Goal: Book appointment/travel/reservation

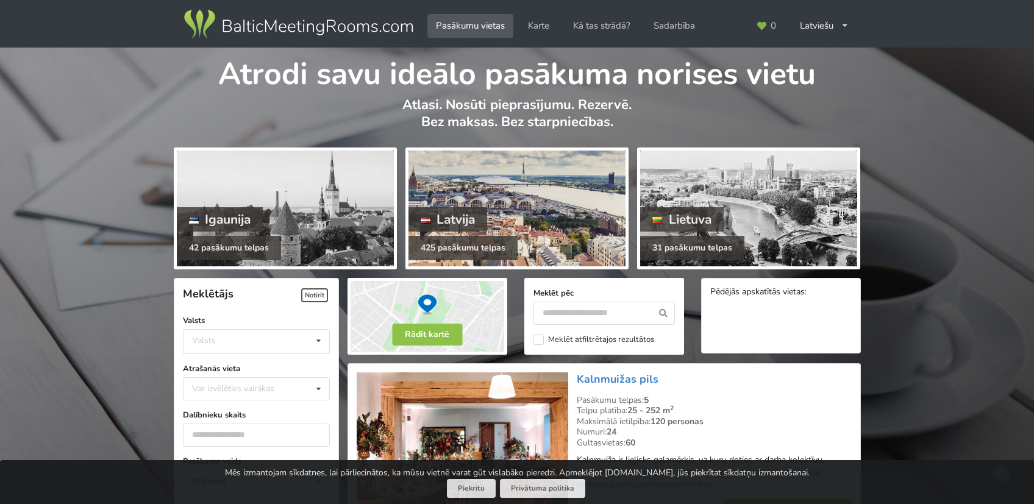
click at [451, 216] on div "Latvija" at bounding box center [447, 219] width 79 height 24
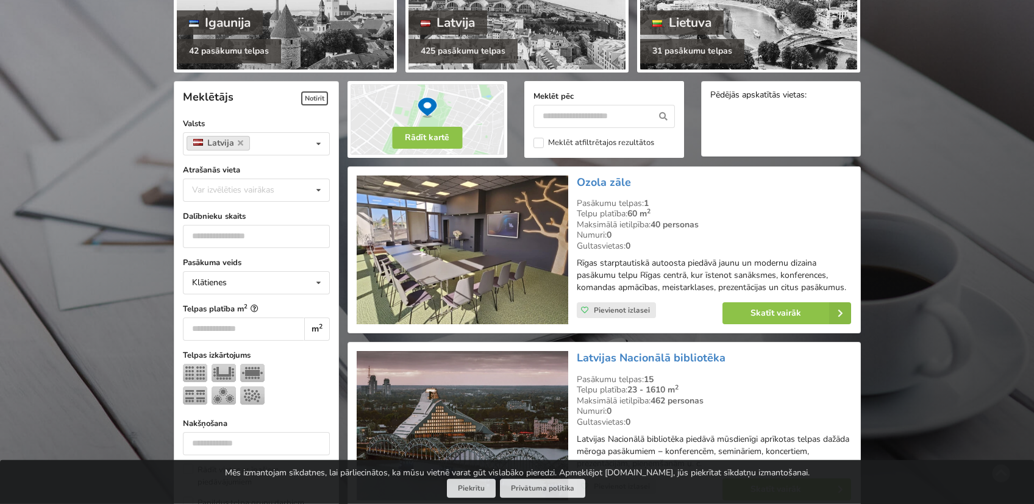
scroll to position [258, 0]
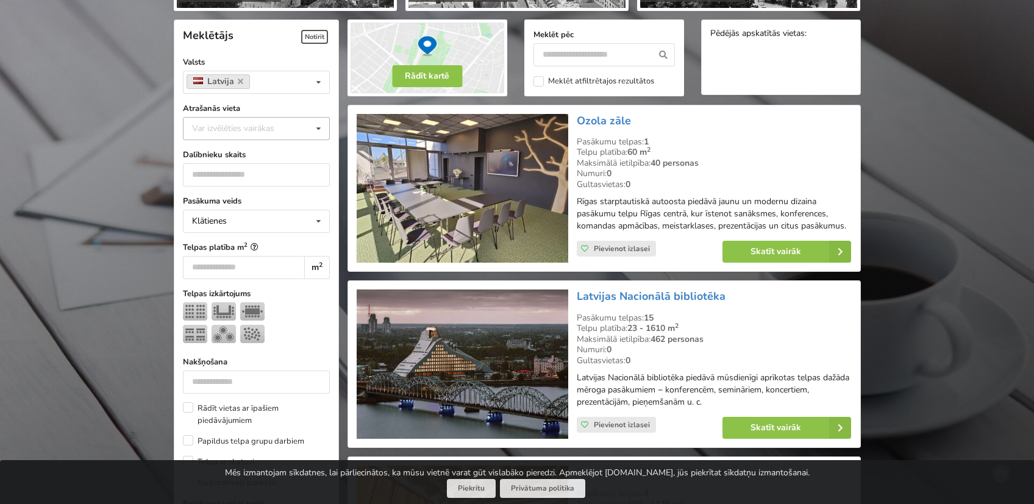
click at [312, 127] on icon at bounding box center [319, 129] width 18 height 23
click at [245, 259] on div "[GEOGRAPHIC_DATA]" at bounding box center [257, 263] width 146 height 23
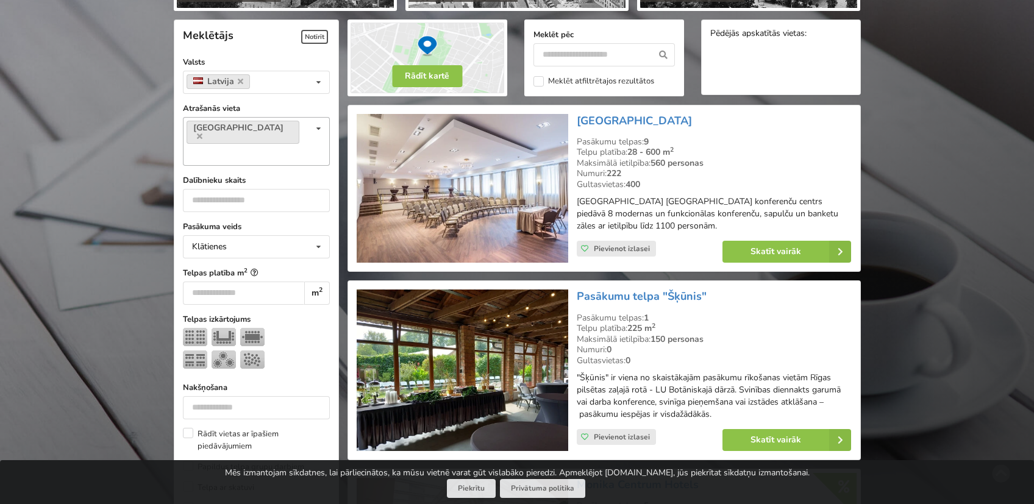
scroll to position [273, 0]
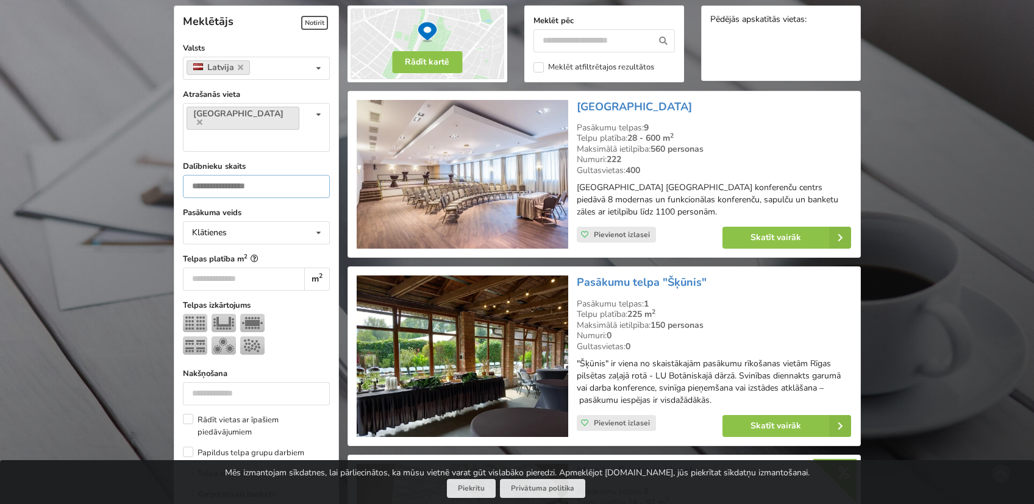
click at [296, 175] on input "number" at bounding box center [256, 186] width 147 height 23
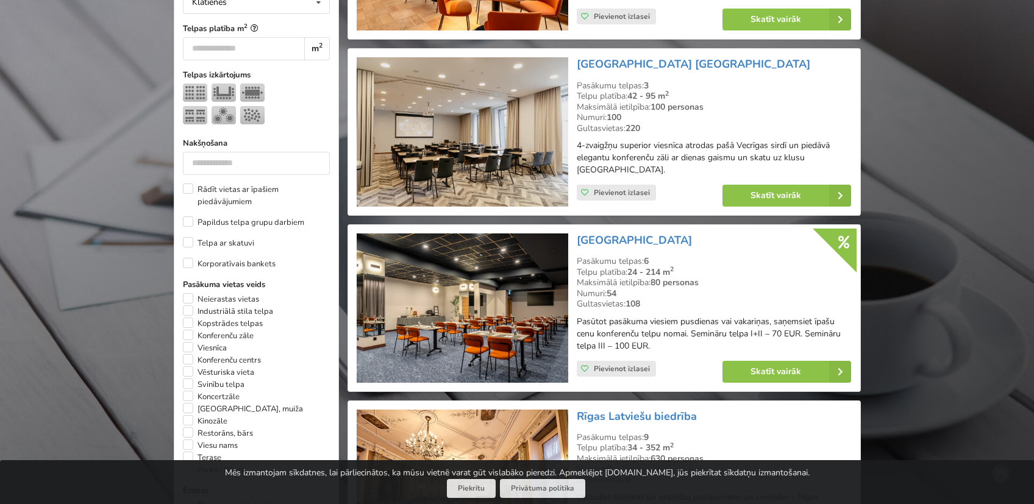
scroll to position [531, 0]
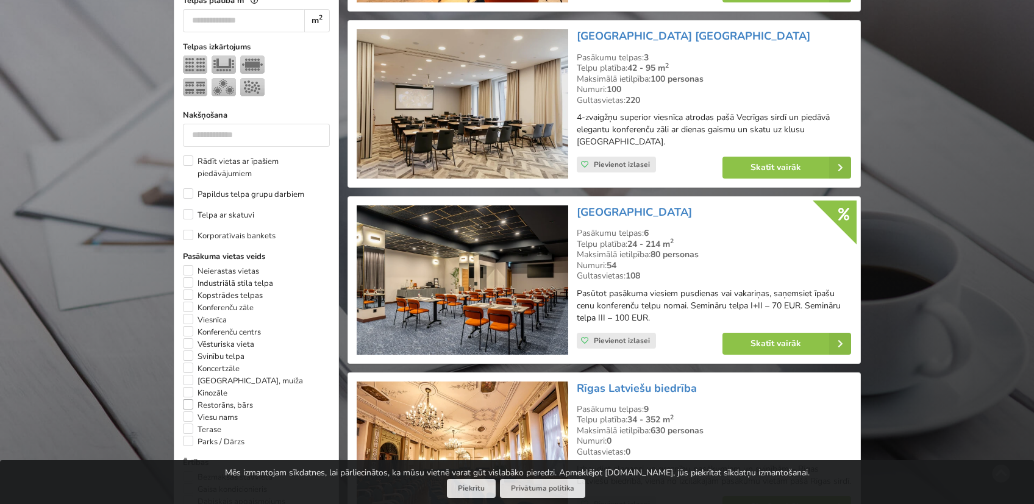
type input "**"
click at [188, 399] on label "Restorāns, bārs" at bounding box center [218, 405] width 70 height 12
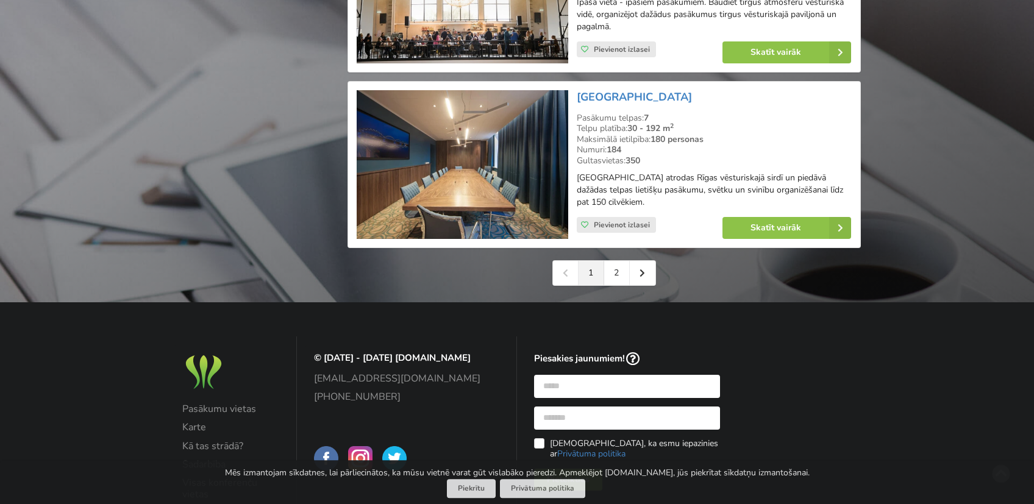
scroll to position [2793, 0]
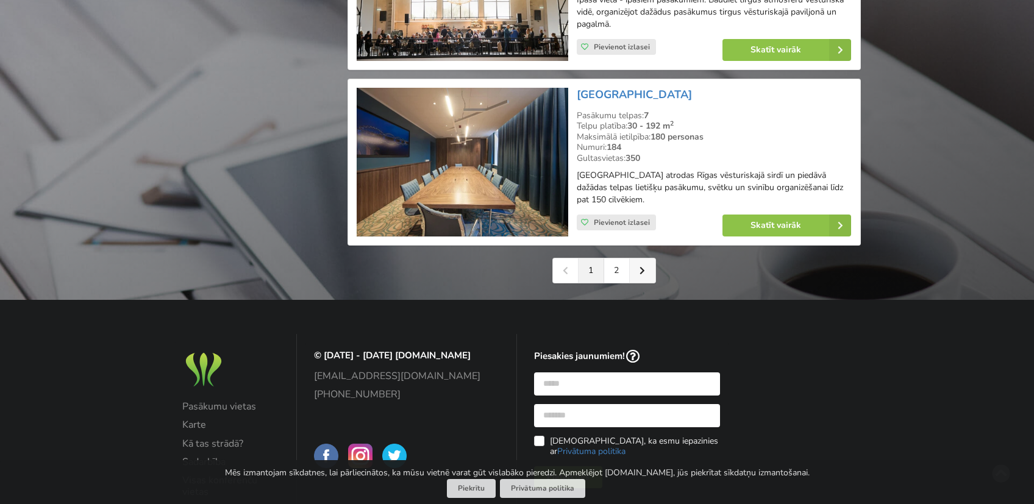
click at [639, 269] on link at bounding box center [643, 270] width 26 height 24
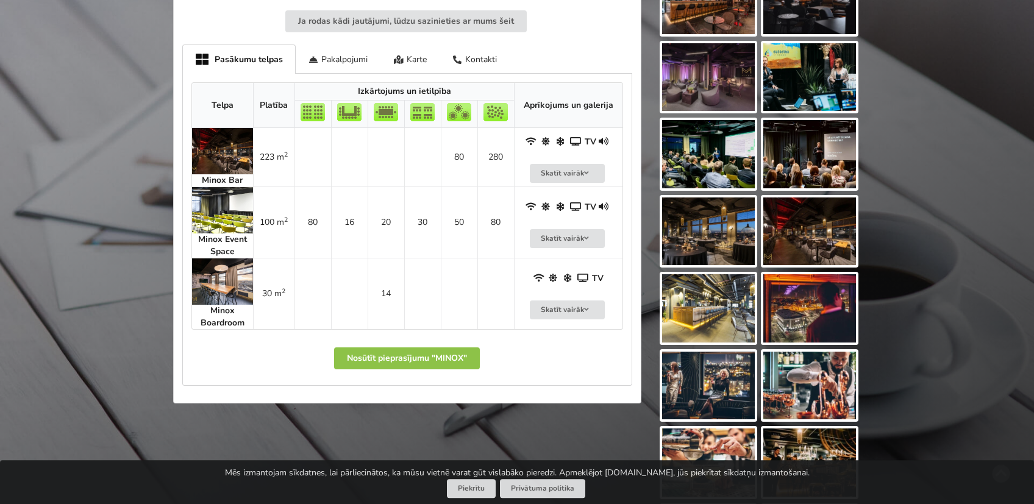
scroll to position [388, 0]
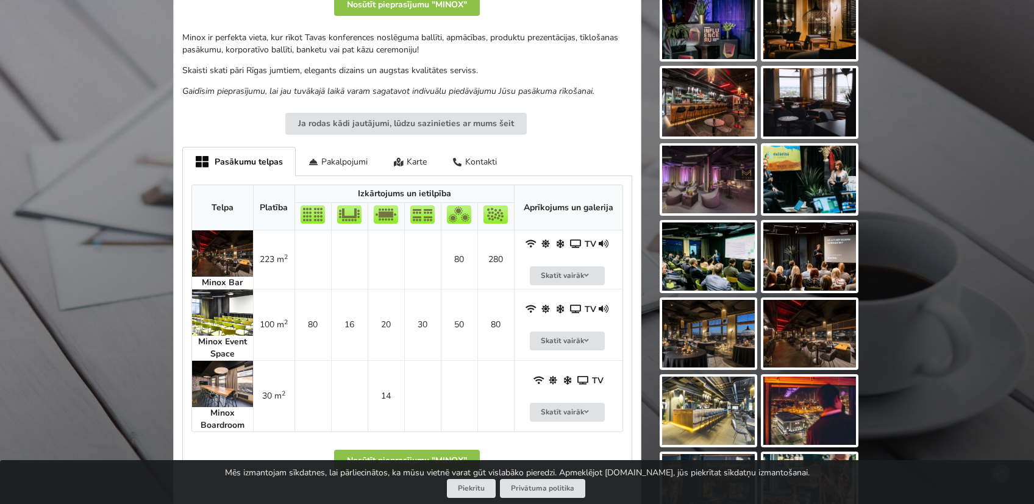
click at [229, 382] on img at bounding box center [222, 384] width 61 height 46
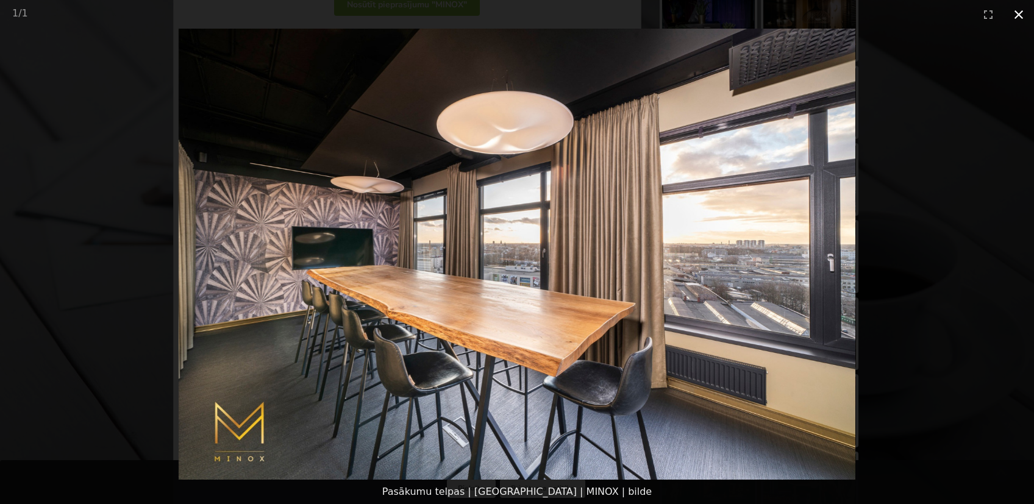
click at [1013, 19] on button "Close gallery" at bounding box center [1018, 14] width 30 height 29
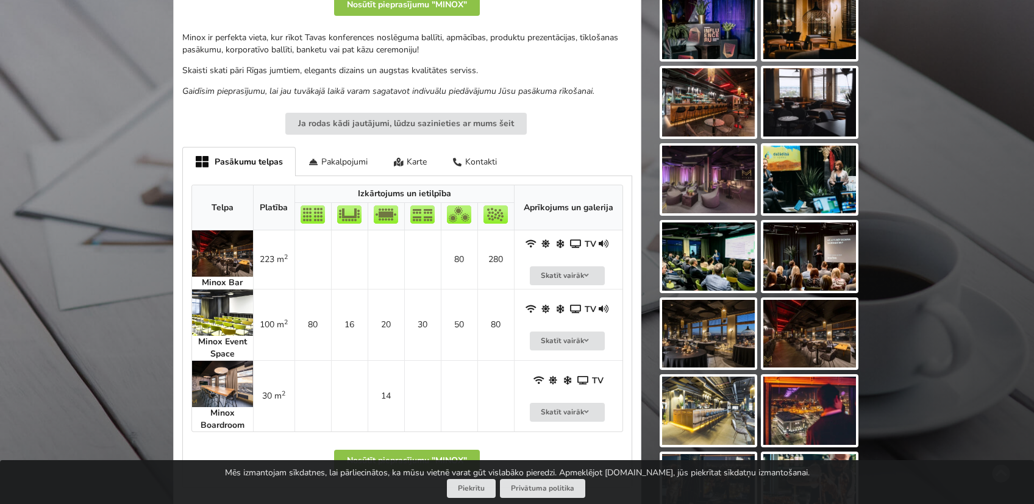
click at [219, 305] on img at bounding box center [222, 313] width 61 height 46
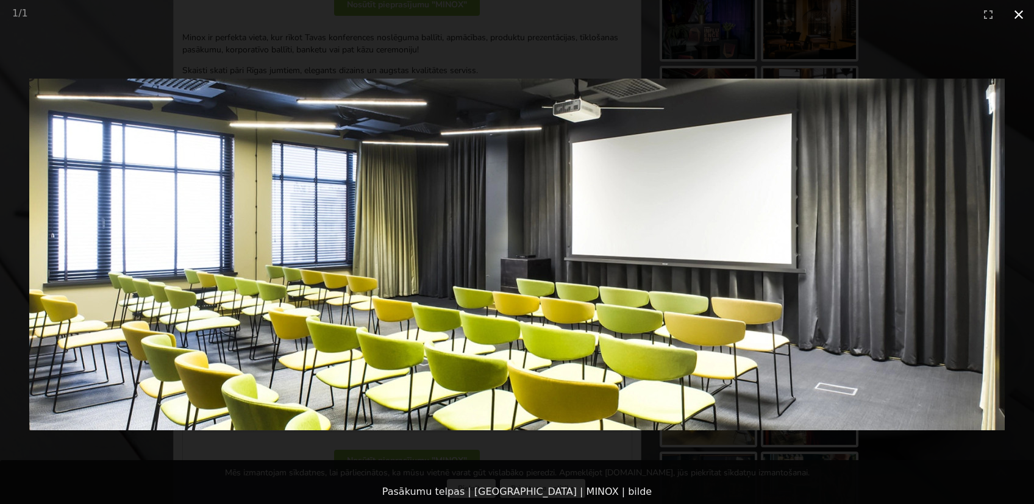
click at [1011, 18] on button "Close gallery" at bounding box center [1018, 14] width 30 height 29
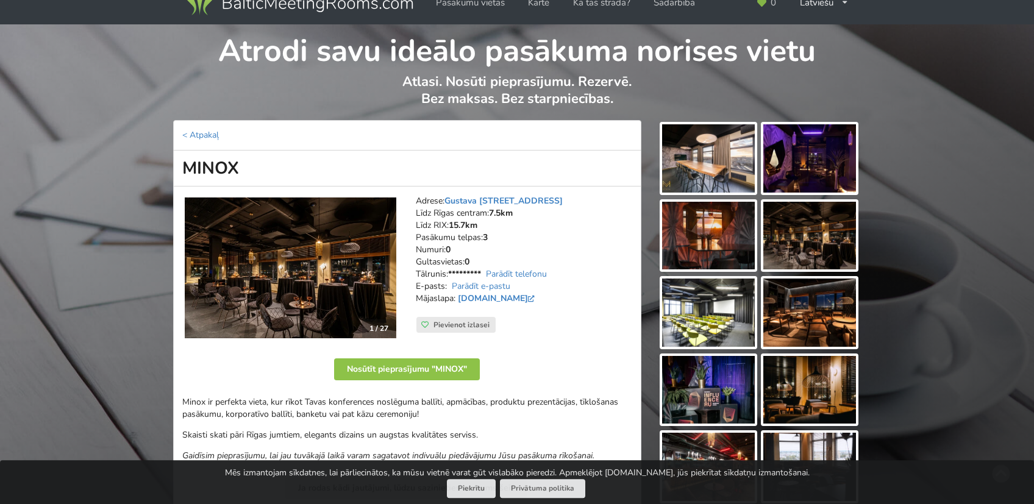
scroll to position [0, 0]
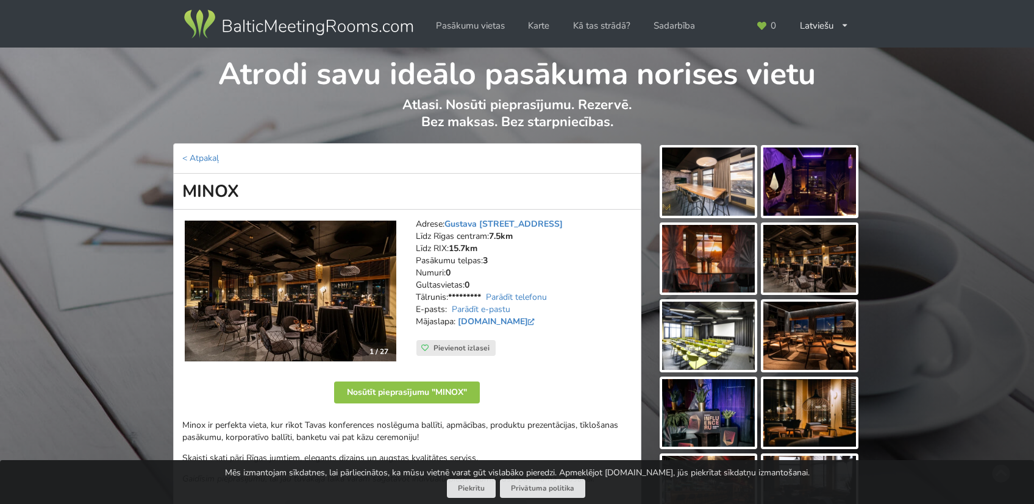
click at [718, 180] on img at bounding box center [708, 182] width 93 height 68
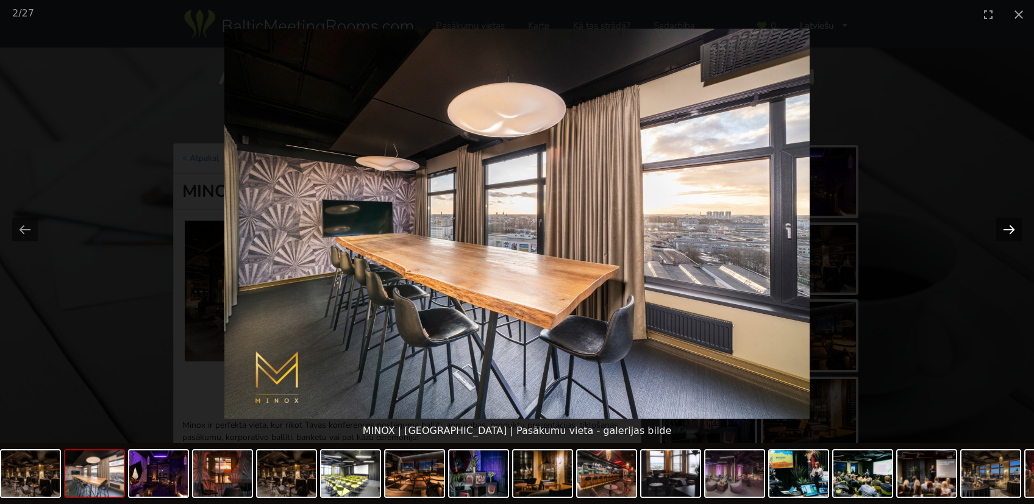
click at [997, 228] on button "Next slide" at bounding box center [1009, 230] width 26 height 24
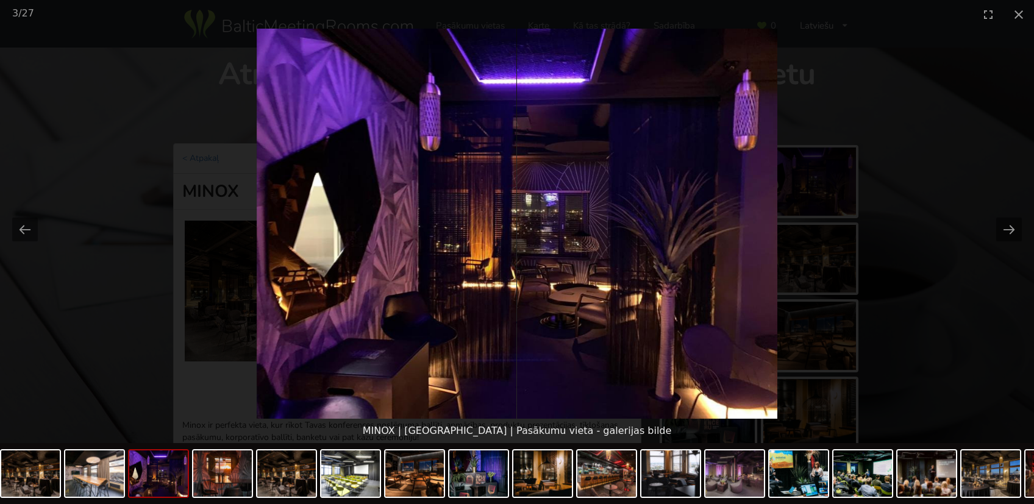
click at [1022, 224] on picture at bounding box center [517, 224] width 1034 height 390
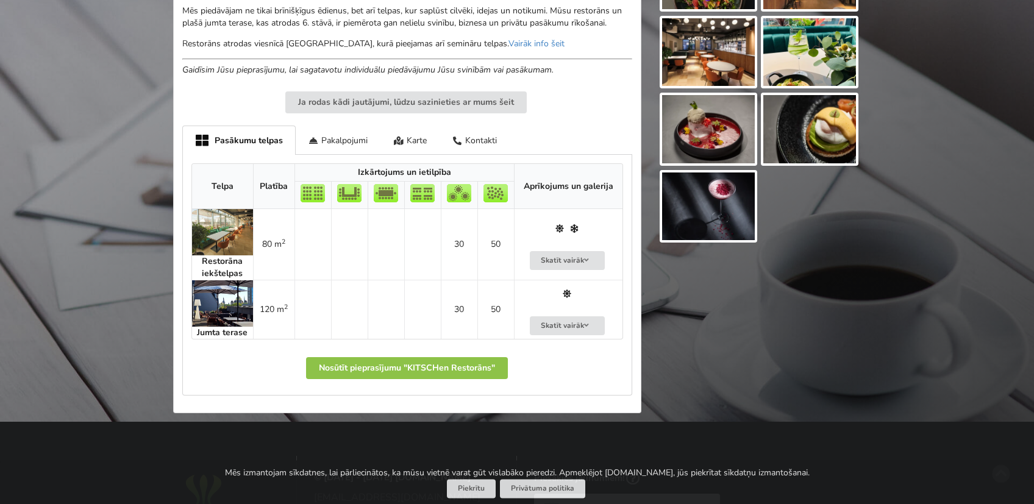
scroll to position [517, 0]
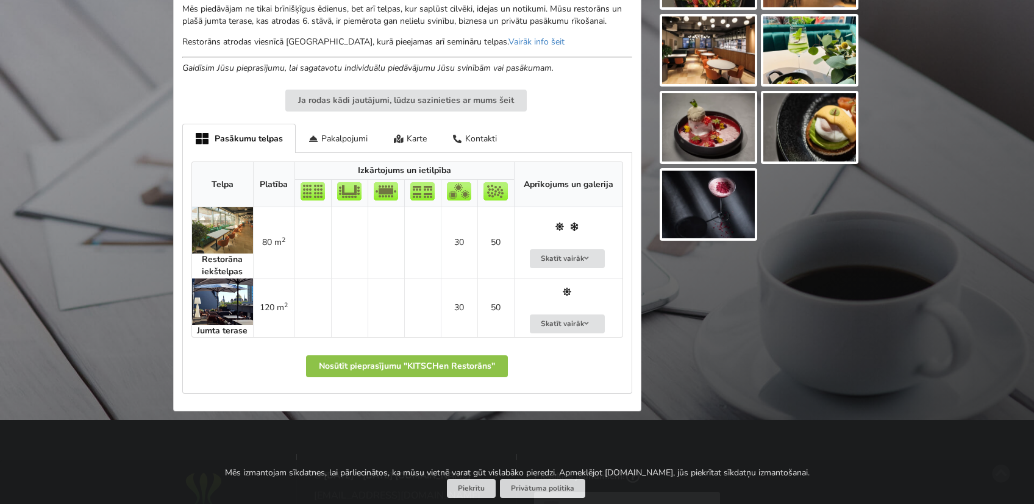
click at [223, 223] on img at bounding box center [222, 230] width 61 height 46
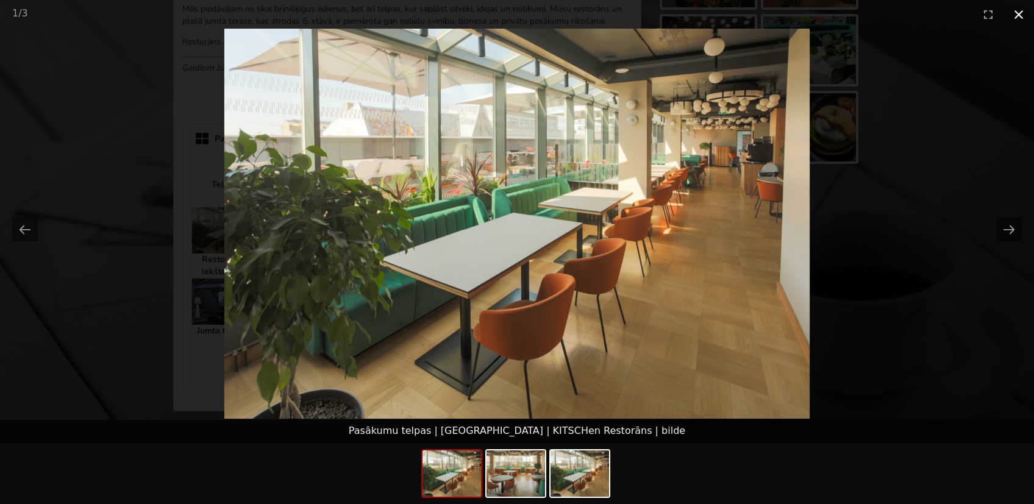
click at [1017, 8] on button "Close gallery" at bounding box center [1018, 14] width 30 height 29
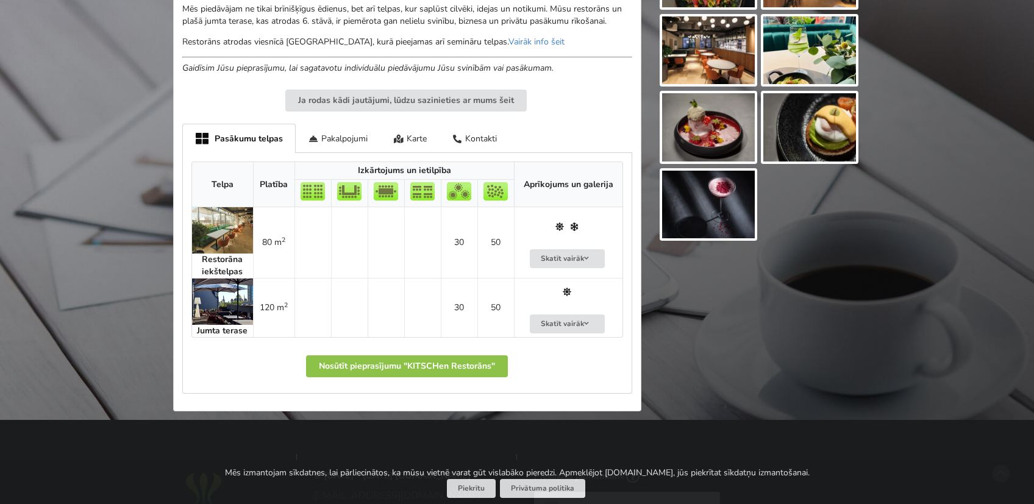
click at [238, 221] on img at bounding box center [222, 230] width 61 height 46
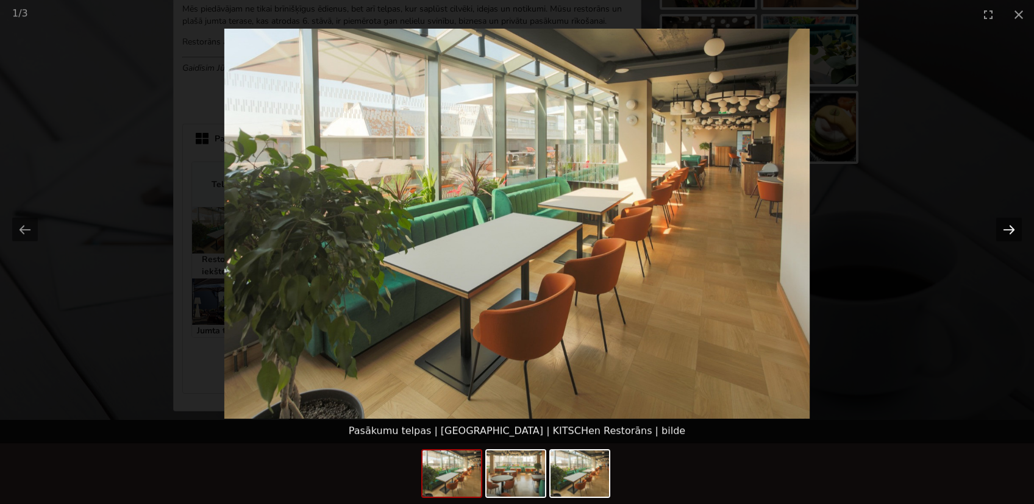
click at [1003, 226] on button "Next slide" at bounding box center [1009, 230] width 26 height 24
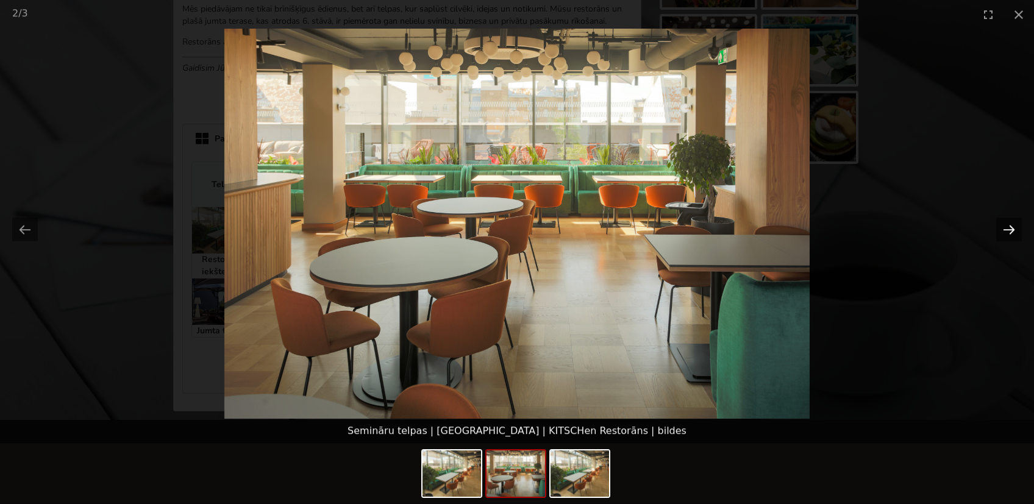
click at [1003, 226] on button "Next slide" at bounding box center [1009, 230] width 26 height 24
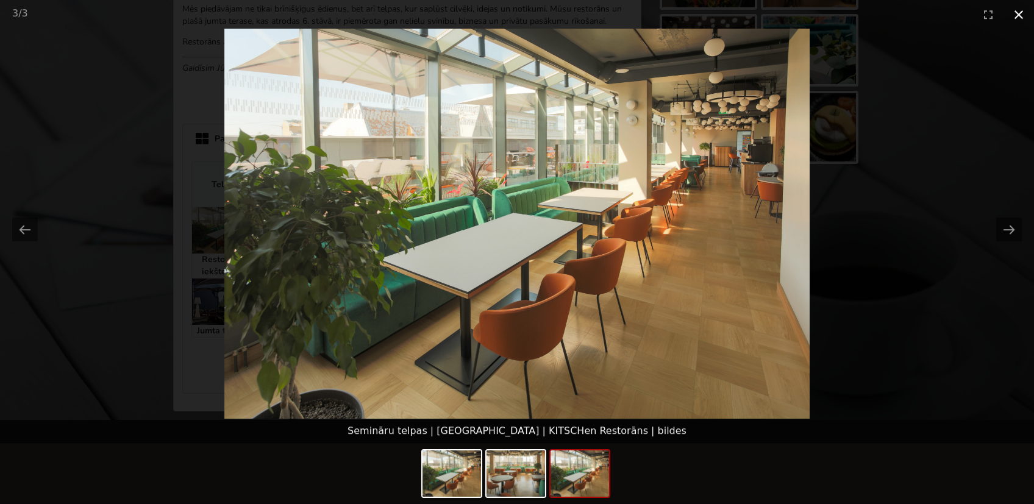
click at [1025, 12] on button "Close gallery" at bounding box center [1018, 14] width 30 height 29
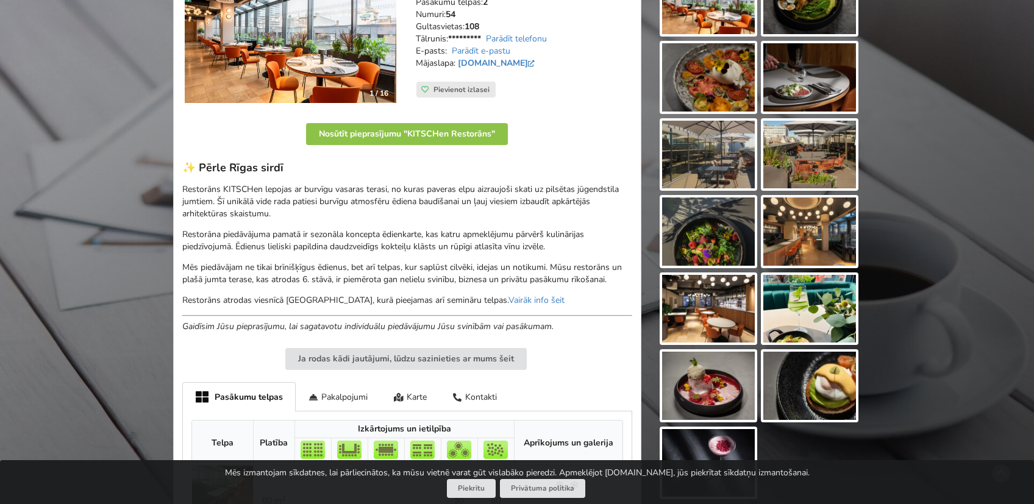
scroll to position [0, 0]
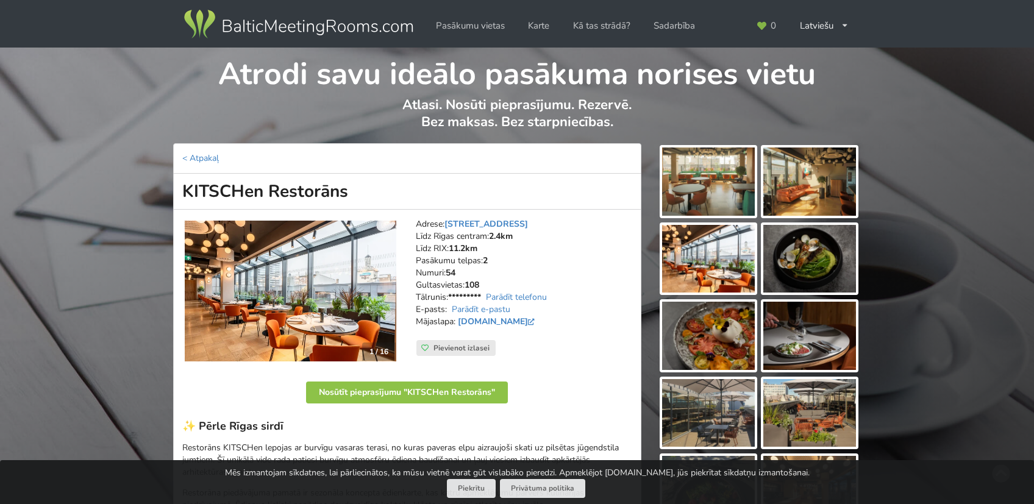
click at [752, 190] on img at bounding box center [708, 182] width 93 height 68
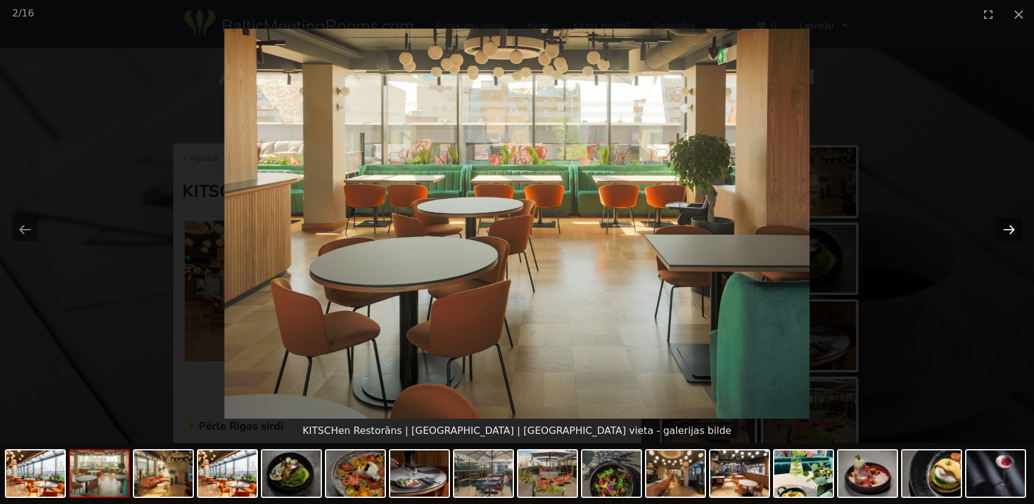
click at [1008, 225] on button "Next slide" at bounding box center [1009, 230] width 26 height 24
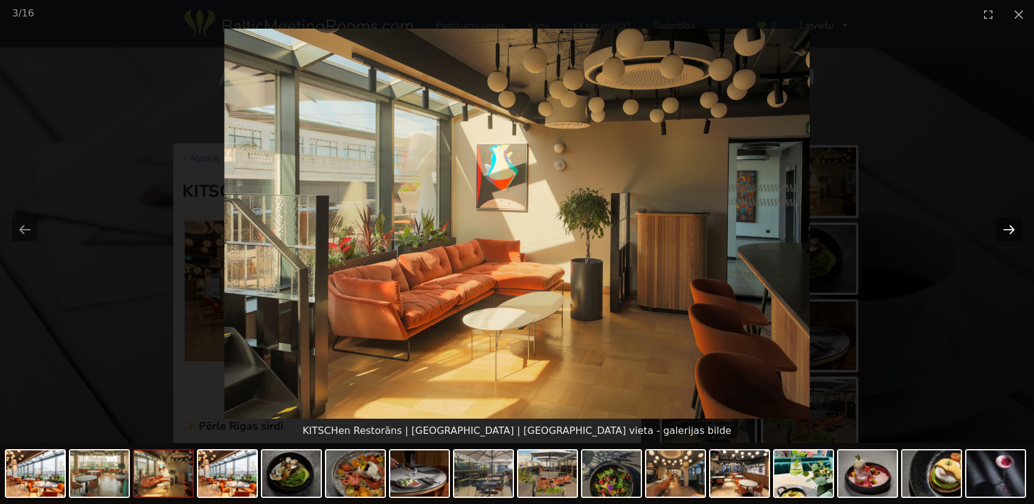
click at [1008, 225] on button "Next slide" at bounding box center [1009, 230] width 26 height 24
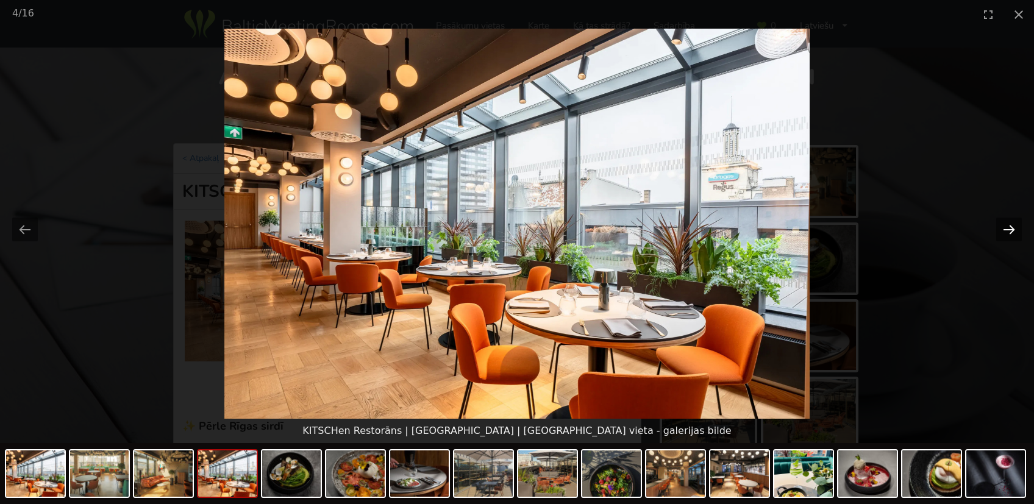
click at [1008, 225] on button "Next slide" at bounding box center [1009, 230] width 26 height 24
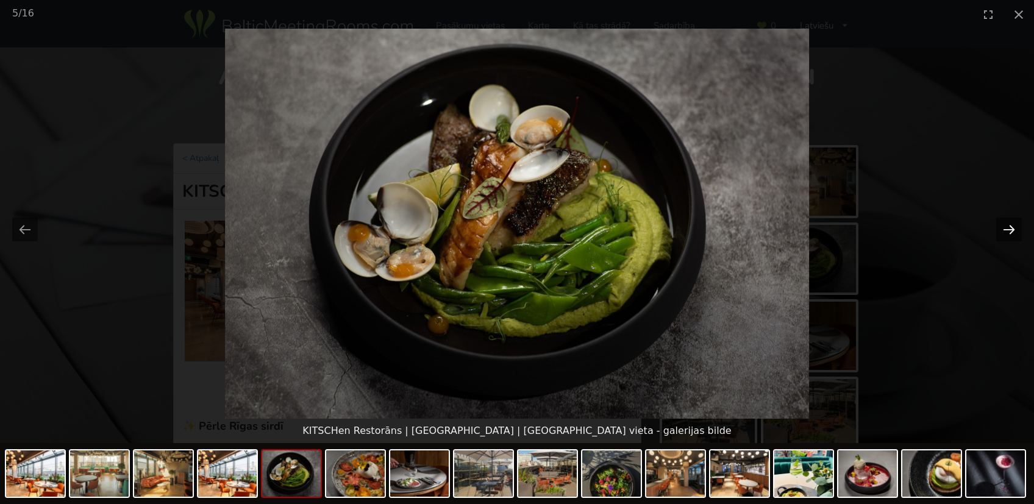
click at [1008, 225] on button "Next slide" at bounding box center [1009, 230] width 26 height 24
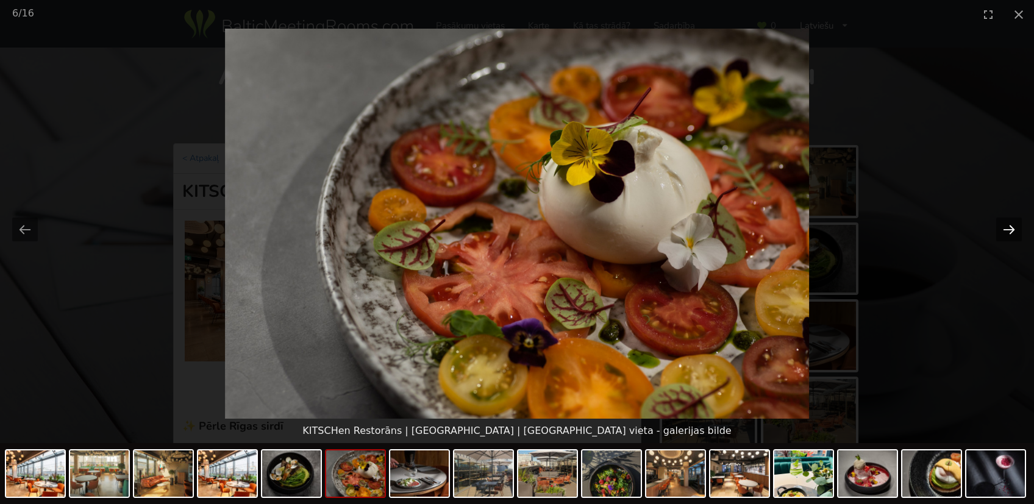
click at [1008, 225] on button "Next slide" at bounding box center [1009, 230] width 26 height 24
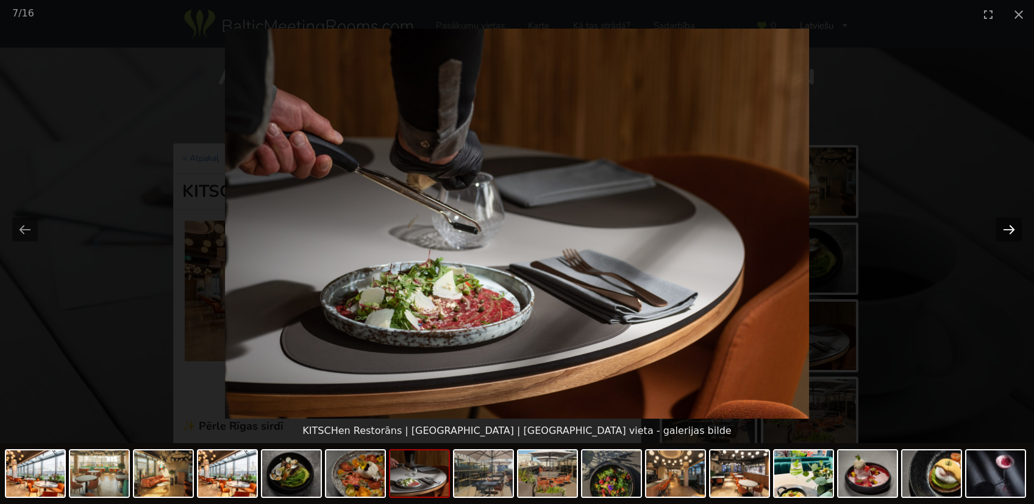
click at [1008, 225] on button "Next slide" at bounding box center [1009, 230] width 26 height 24
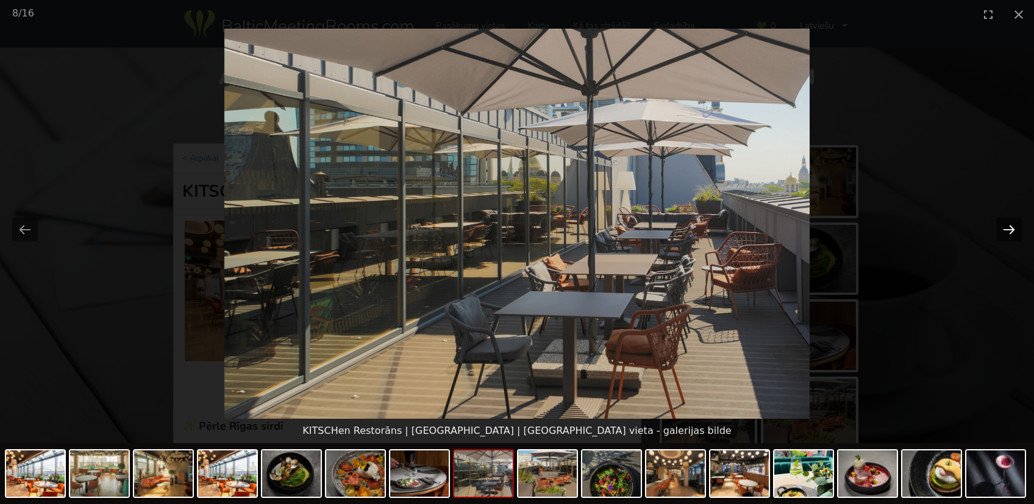
click at [1008, 225] on button "Next slide" at bounding box center [1009, 230] width 26 height 24
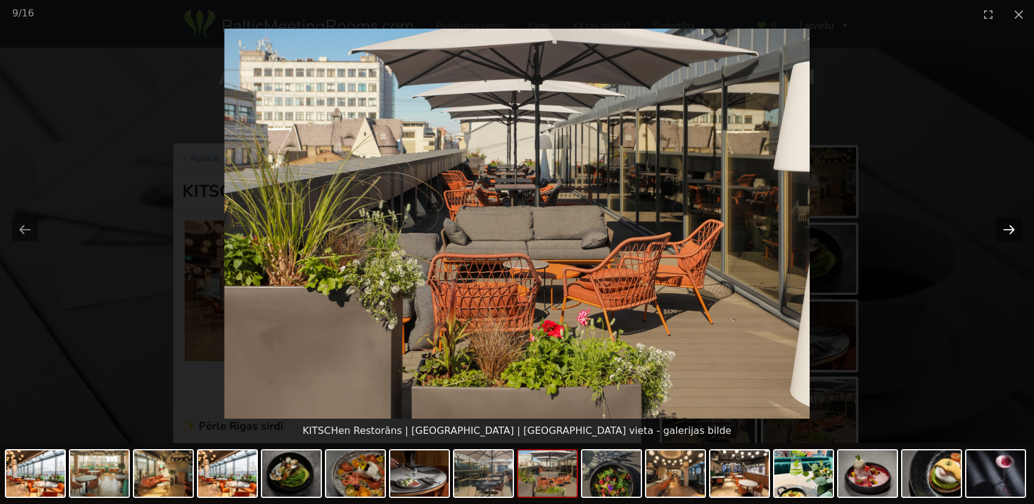
click at [1008, 225] on button "Next slide" at bounding box center [1009, 230] width 26 height 24
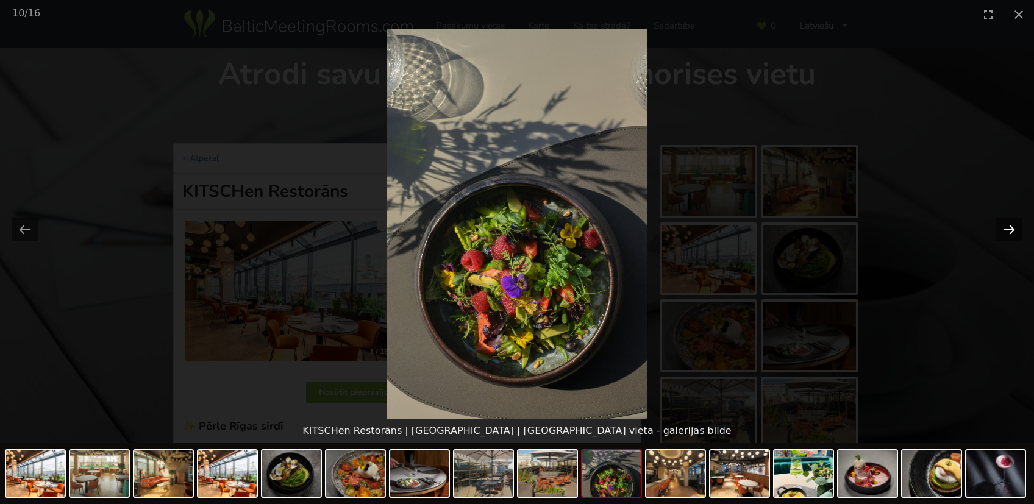
click at [1008, 225] on button "Next slide" at bounding box center [1009, 230] width 26 height 24
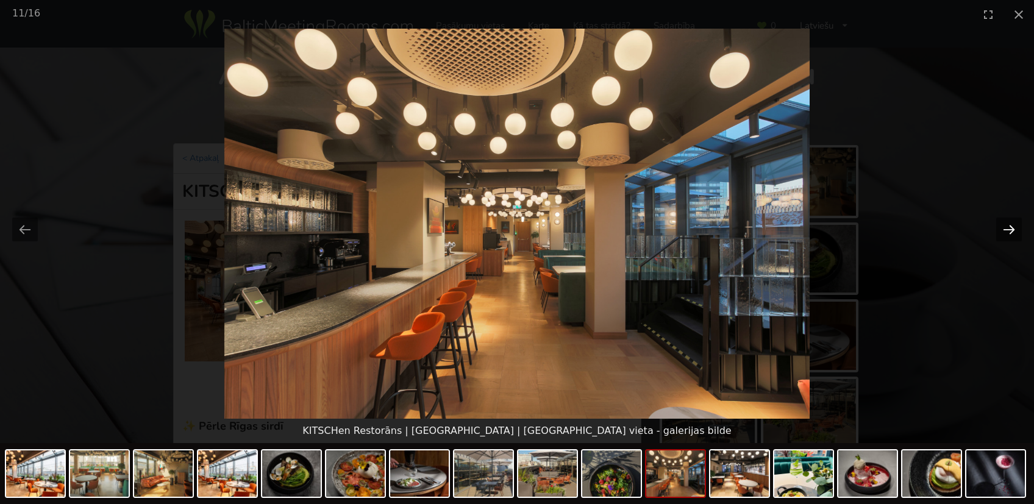
click at [1008, 225] on button "Next slide" at bounding box center [1009, 230] width 26 height 24
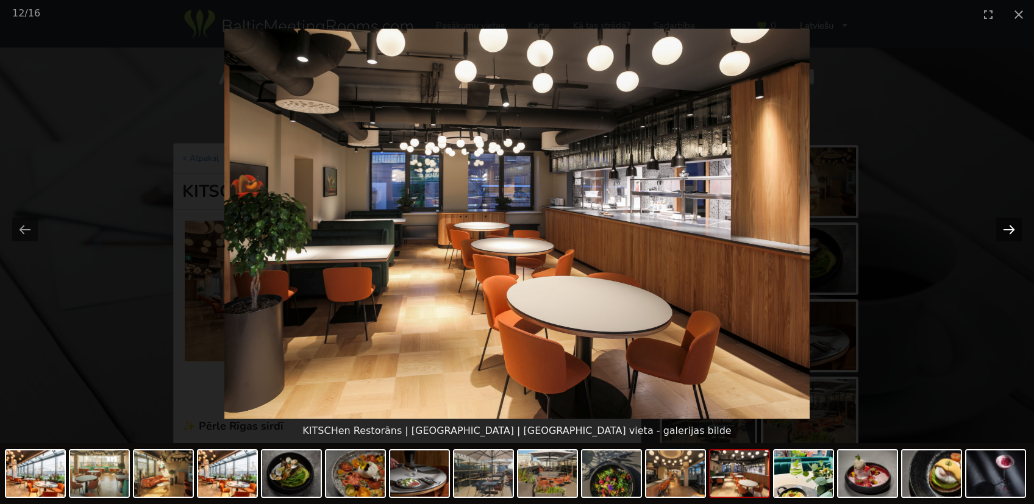
click at [1008, 225] on button "Next slide" at bounding box center [1009, 230] width 26 height 24
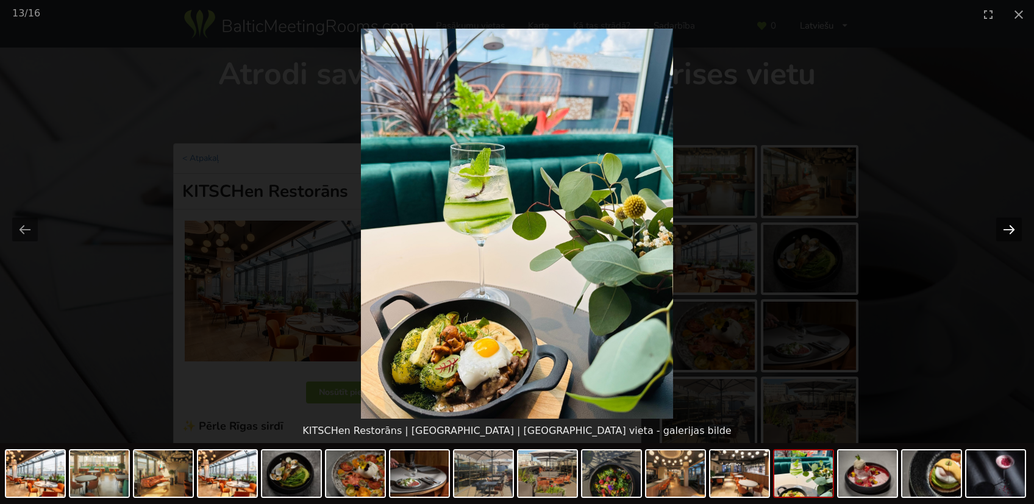
click at [1008, 225] on button "Next slide" at bounding box center [1009, 230] width 26 height 24
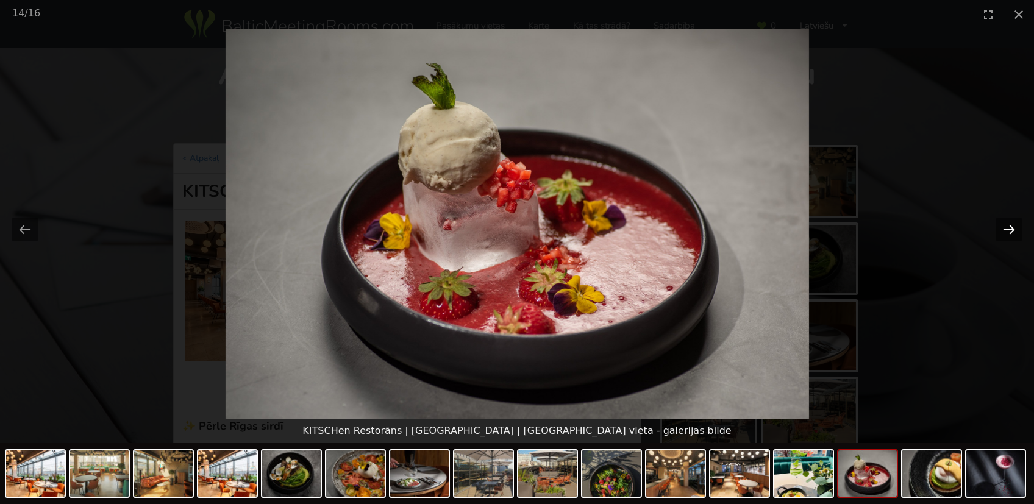
click at [1008, 225] on button "Next slide" at bounding box center [1009, 230] width 26 height 24
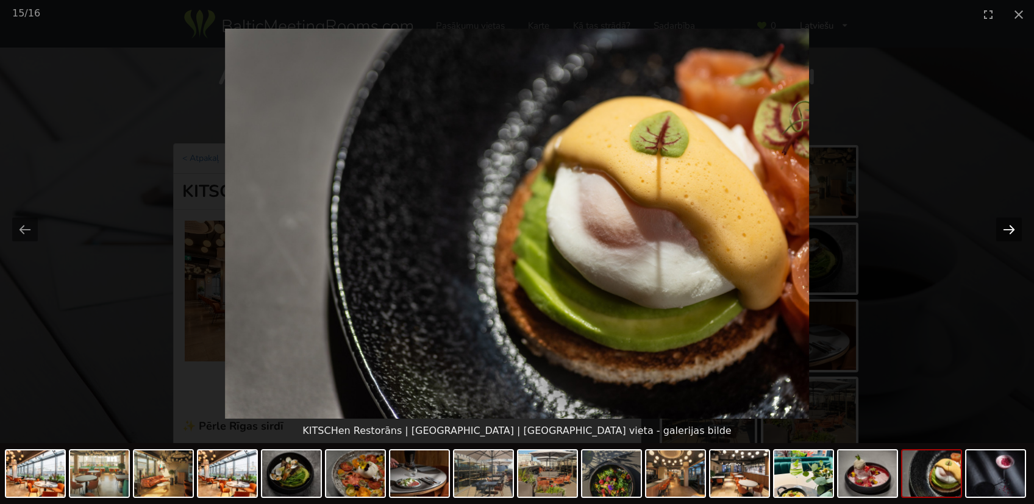
click at [1008, 225] on button "Next slide" at bounding box center [1009, 230] width 26 height 24
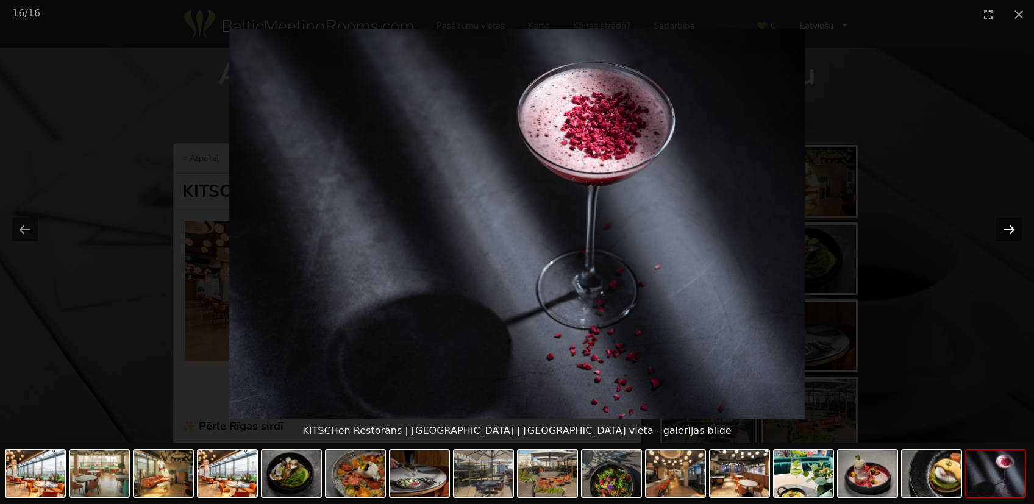
click at [1008, 225] on button "Next slide" at bounding box center [1009, 230] width 26 height 24
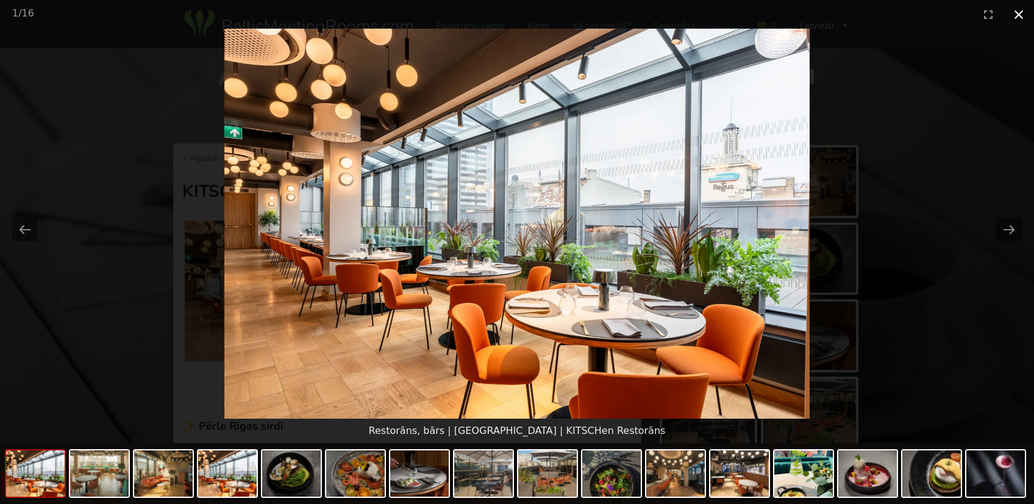
click at [1013, 15] on button "Close gallery" at bounding box center [1018, 14] width 30 height 29
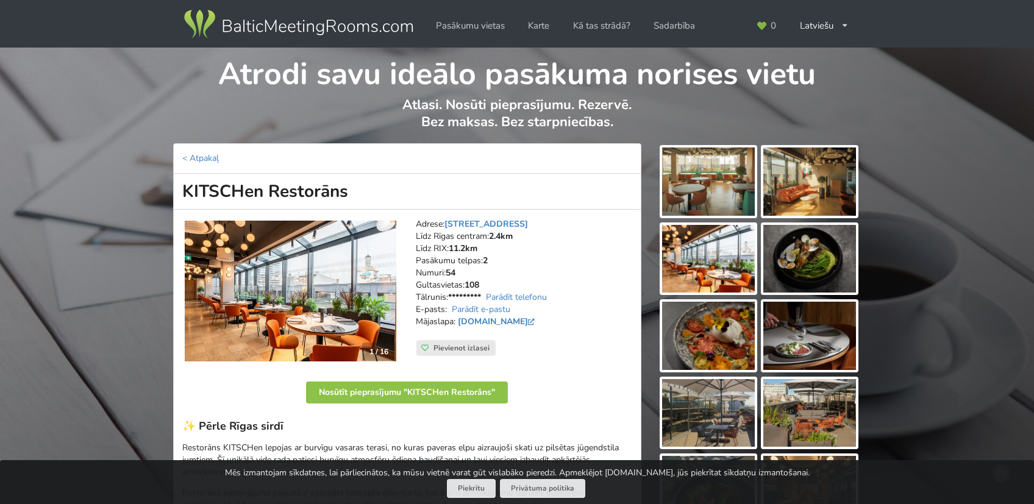
scroll to position [323, 0]
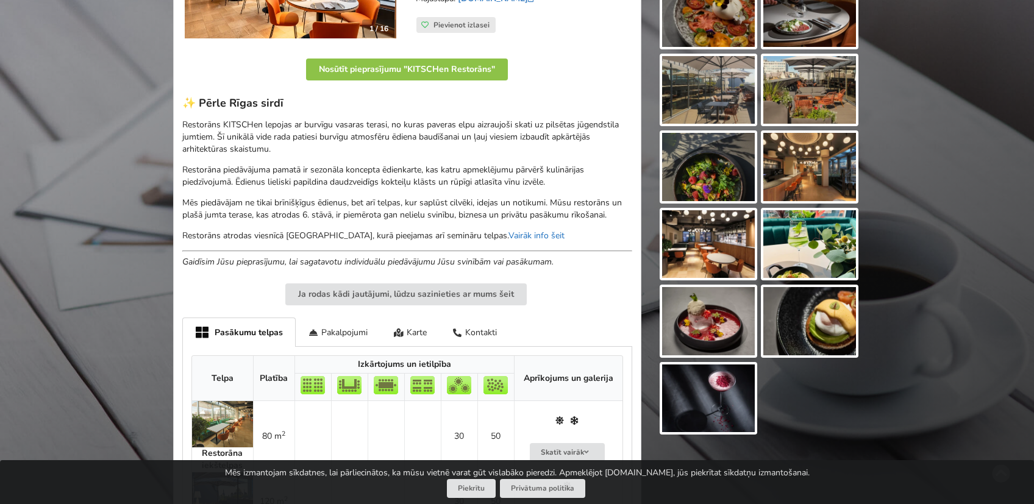
click at [538, 238] on link "Vairāk info šeit" at bounding box center [536, 236] width 56 height 12
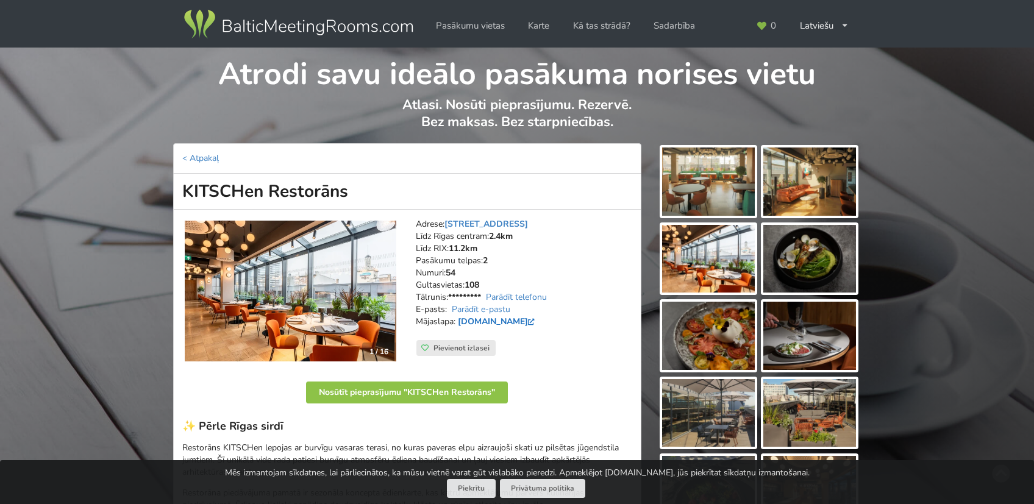
click at [526, 318] on link "www.astonhotelriga.com" at bounding box center [498, 322] width 80 height 12
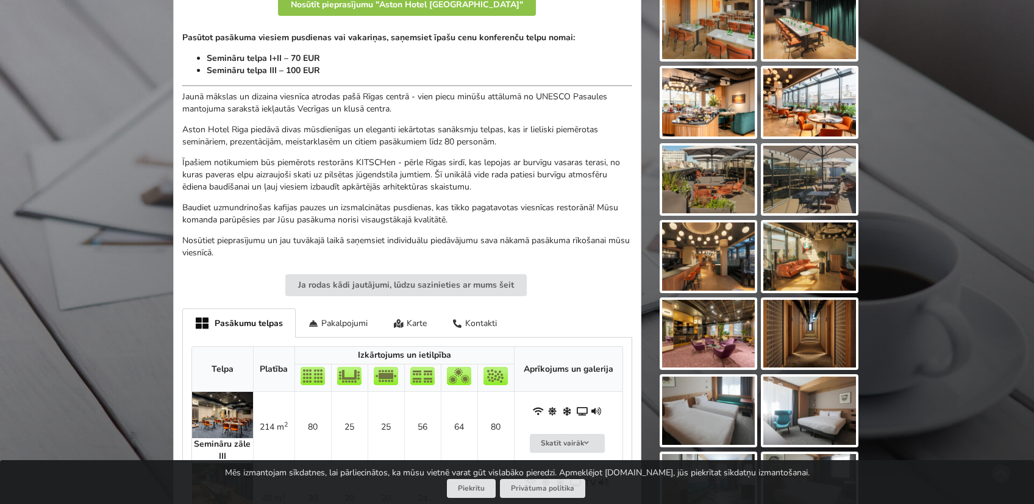
scroll to position [646, 0]
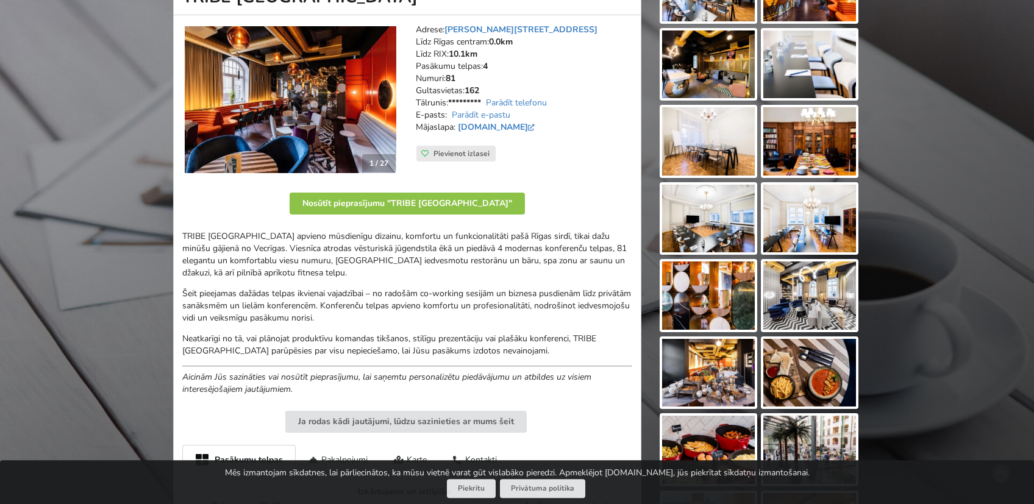
scroll to position [194, 0]
click at [498, 124] on link "tribehotels.com" at bounding box center [498, 128] width 80 height 12
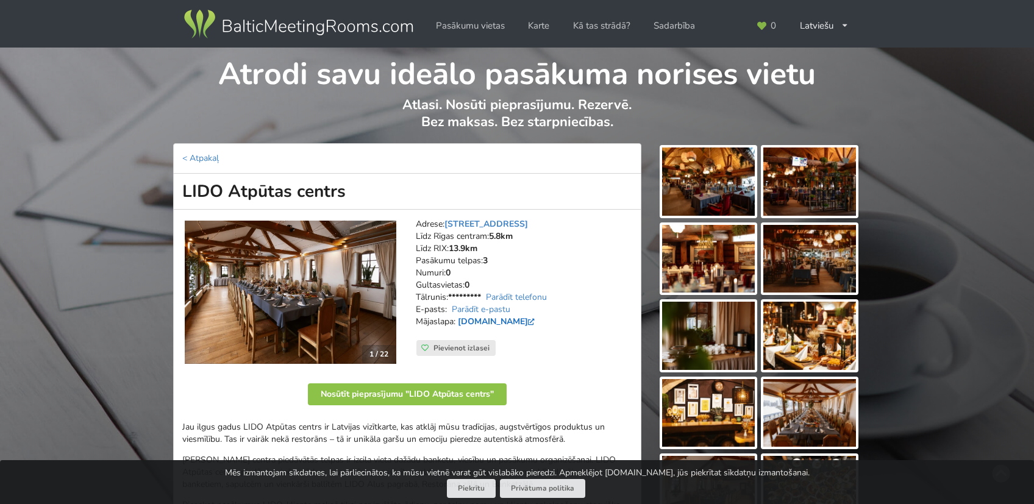
click at [485, 318] on link "[DOMAIN_NAME]" at bounding box center [498, 322] width 80 height 12
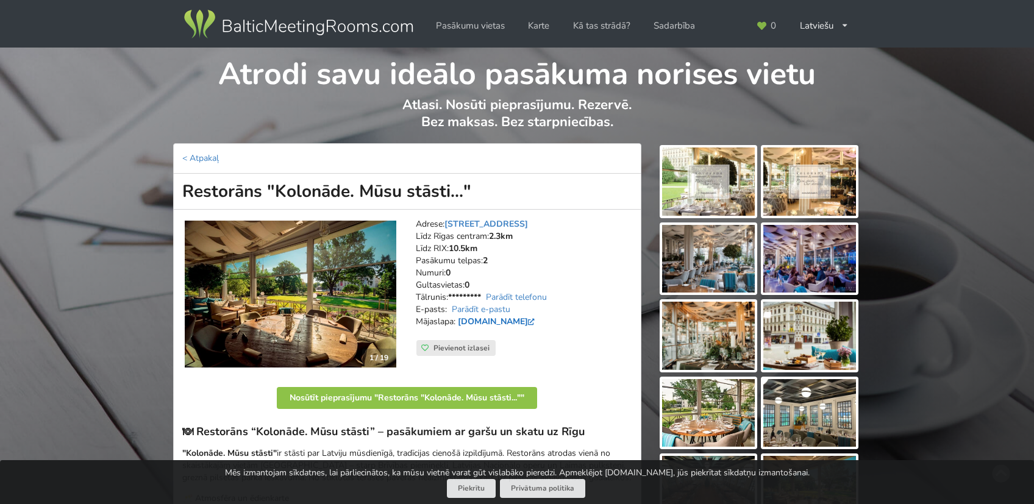
click at [510, 321] on link "www.kolonade.lv" at bounding box center [498, 322] width 80 height 12
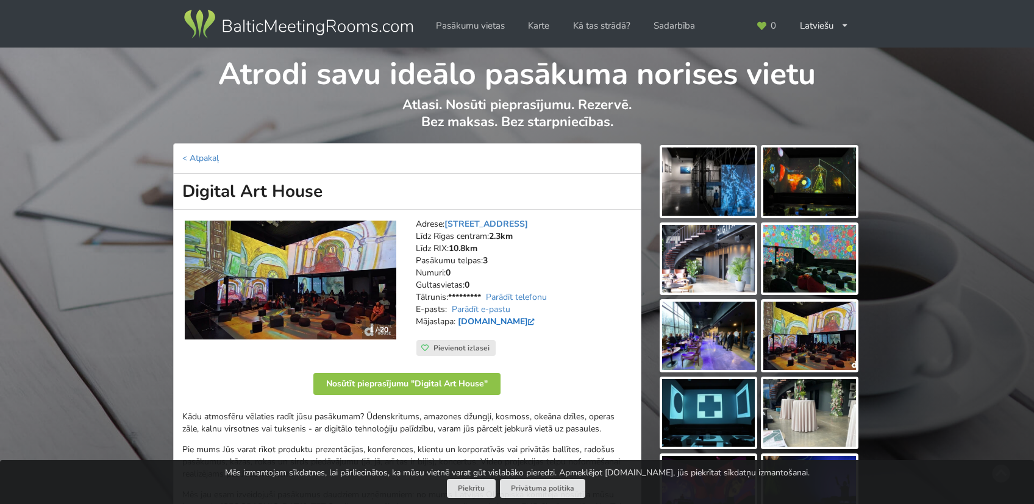
click at [512, 318] on link "[DOMAIN_NAME]" at bounding box center [498, 322] width 80 height 12
